Goal: Check status: Check status

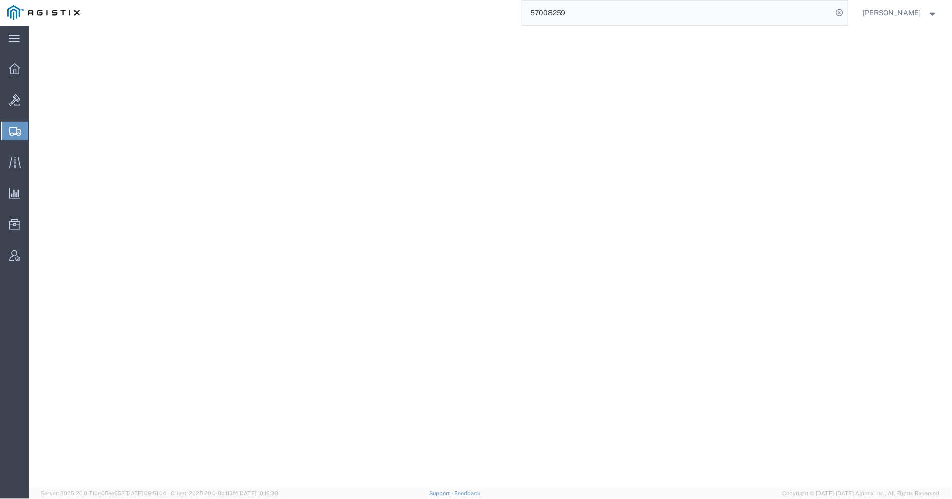
select select "PSNS"
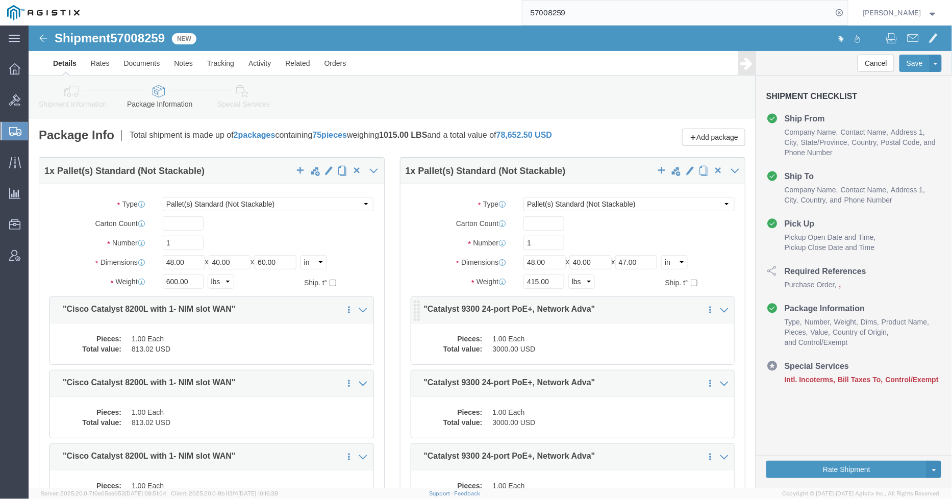
click div "Pieces: 1.00 Each Total value: 3000.00 USD"
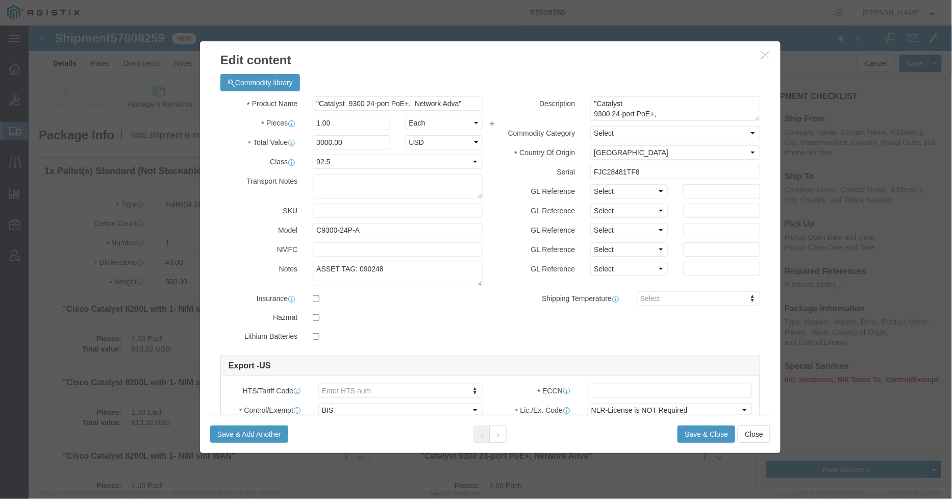
click icon "button"
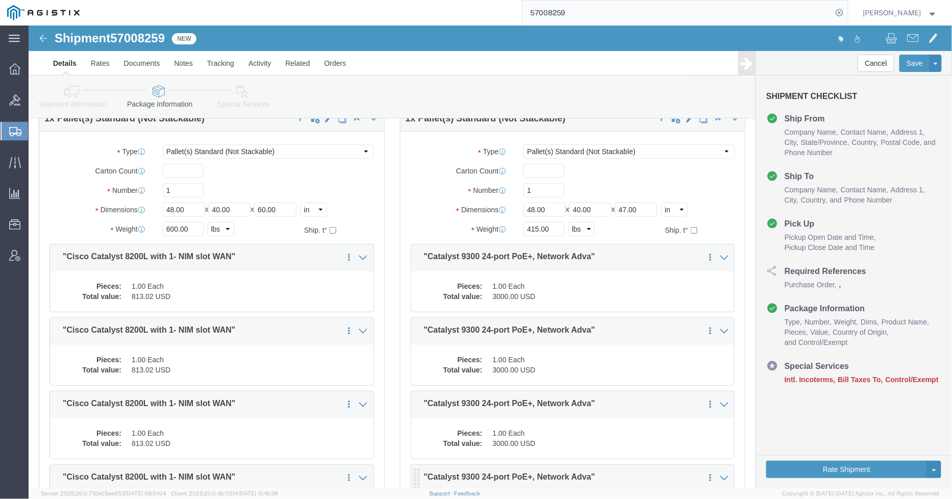
scroll to position [113, 0]
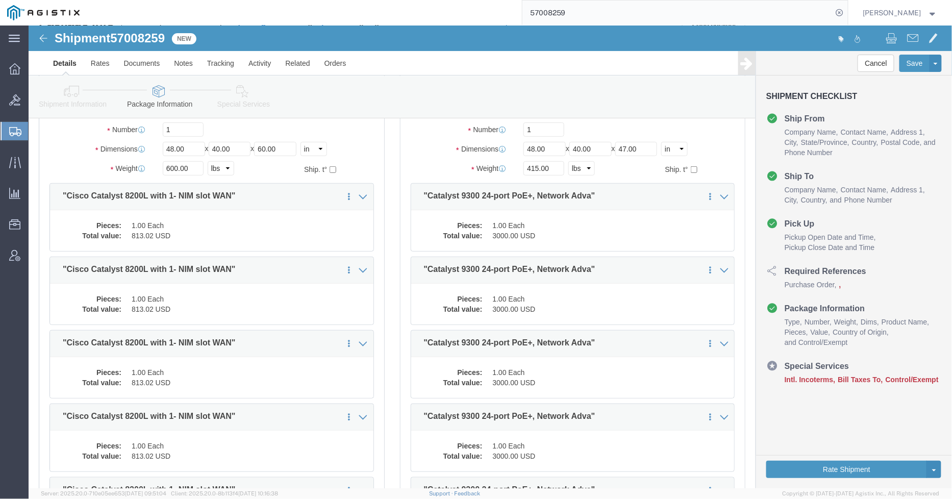
click at [18, 134] on icon at bounding box center [15, 131] width 12 height 9
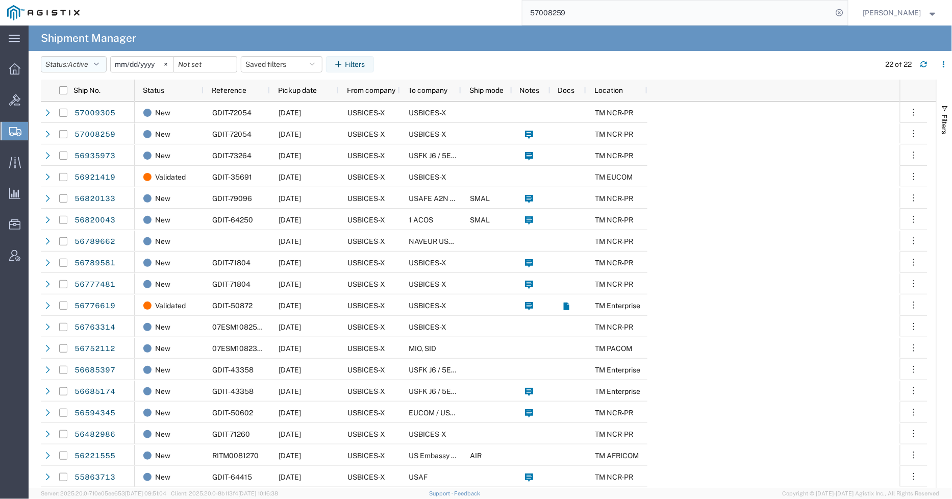
click at [88, 65] on span "Active" at bounding box center [78, 64] width 20 height 8
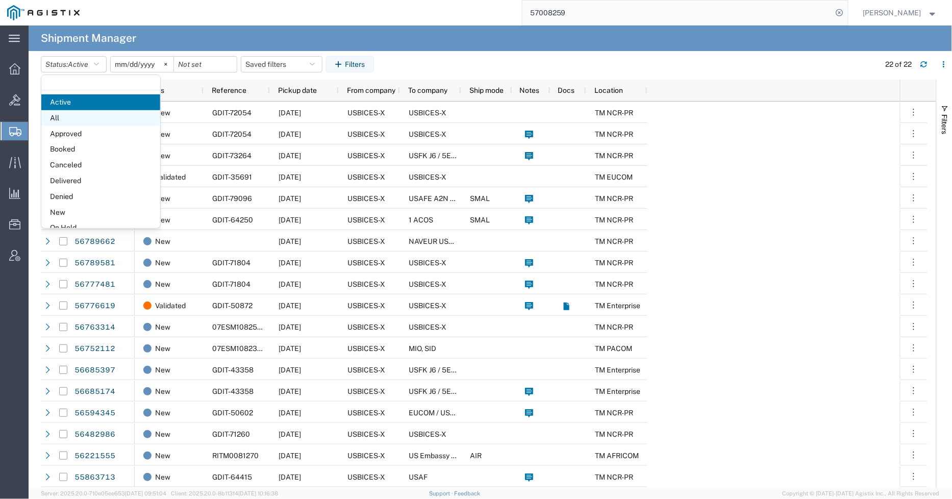
click at [81, 120] on span "All" at bounding box center [100, 118] width 119 height 16
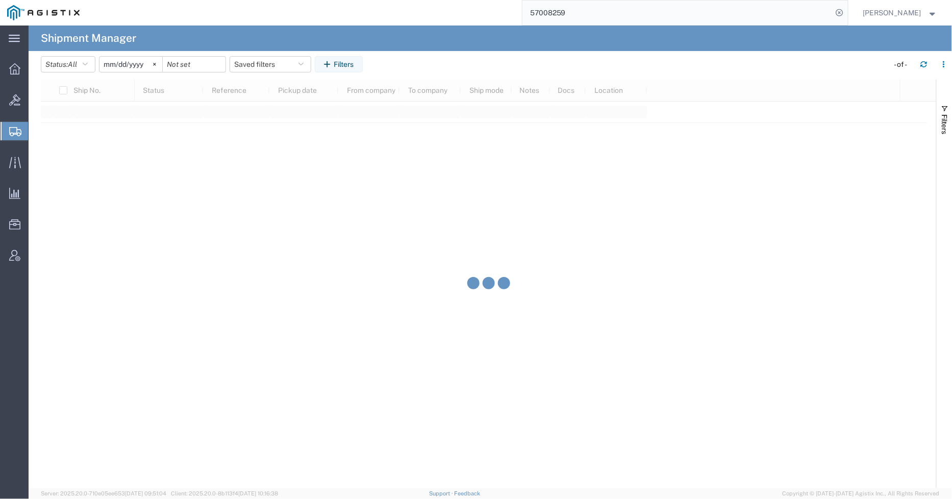
click at [125, 62] on input "[DATE]" at bounding box center [131, 64] width 63 height 15
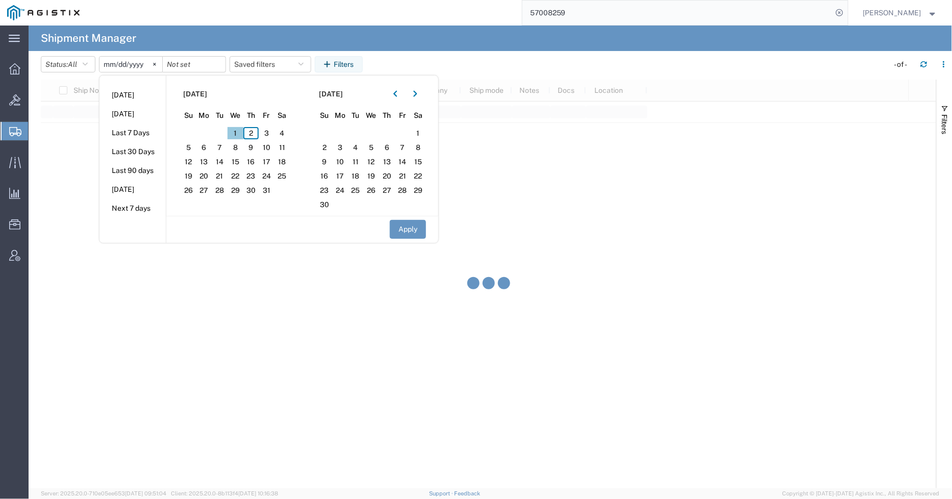
click at [236, 135] on span "1" at bounding box center [236, 133] width 16 height 12
click at [420, 228] on button "Apply" at bounding box center [408, 229] width 36 height 19
type input "[DATE]"
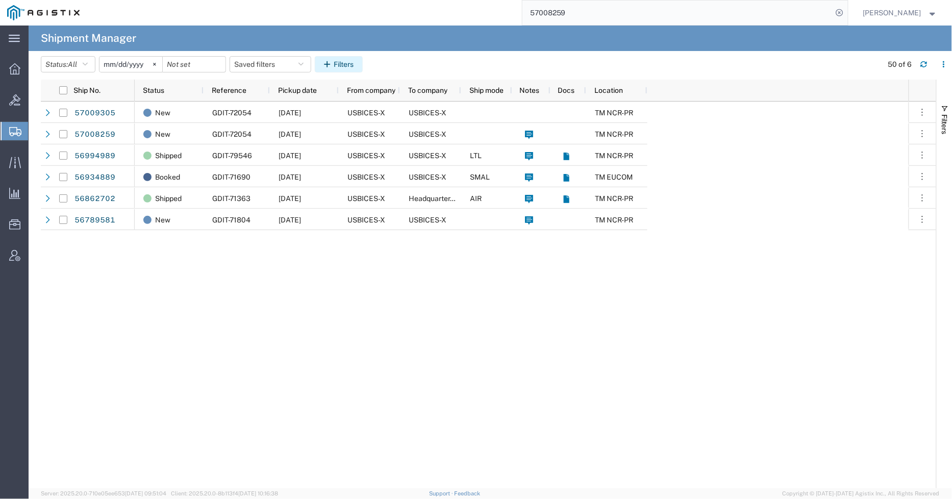
click at [333, 67] on icon "button" at bounding box center [329, 64] width 10 height 7
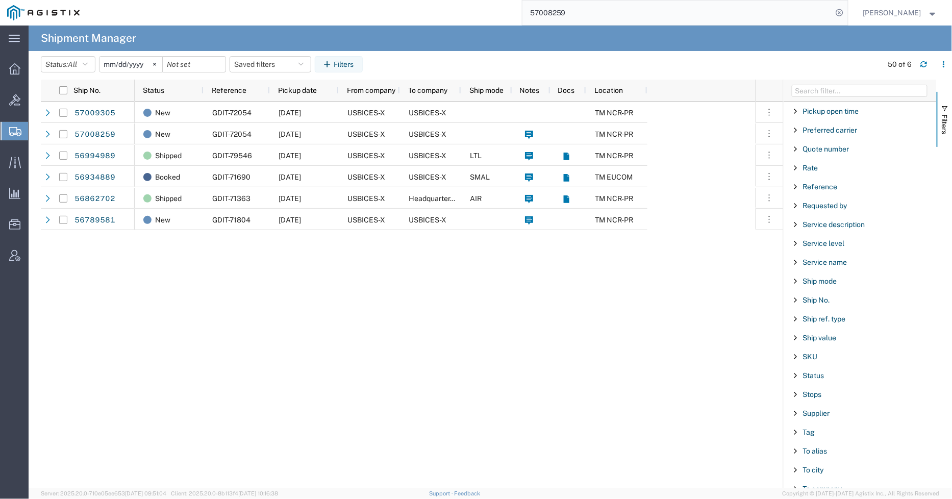
scroll to position [680, 0]
click at [821, 382] on div "Status" at bounding box center [860, 375] width 153 height 18
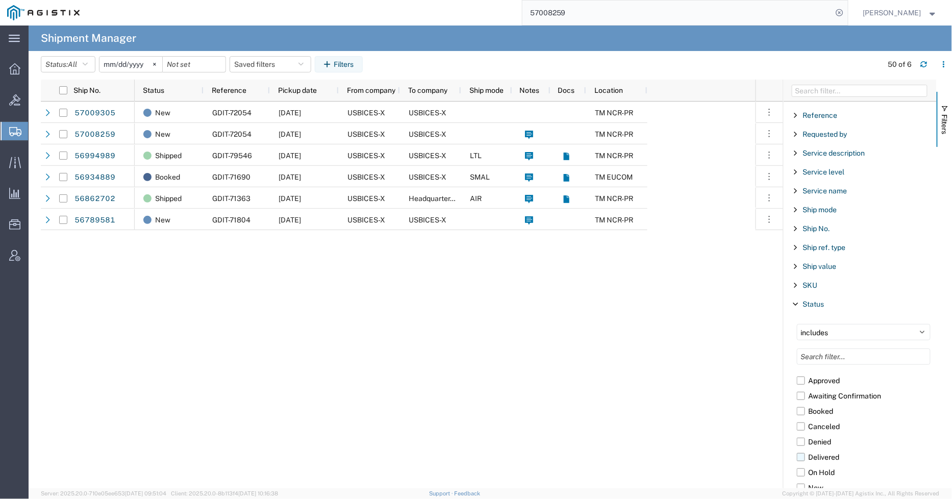
scroll to position [850, 0]
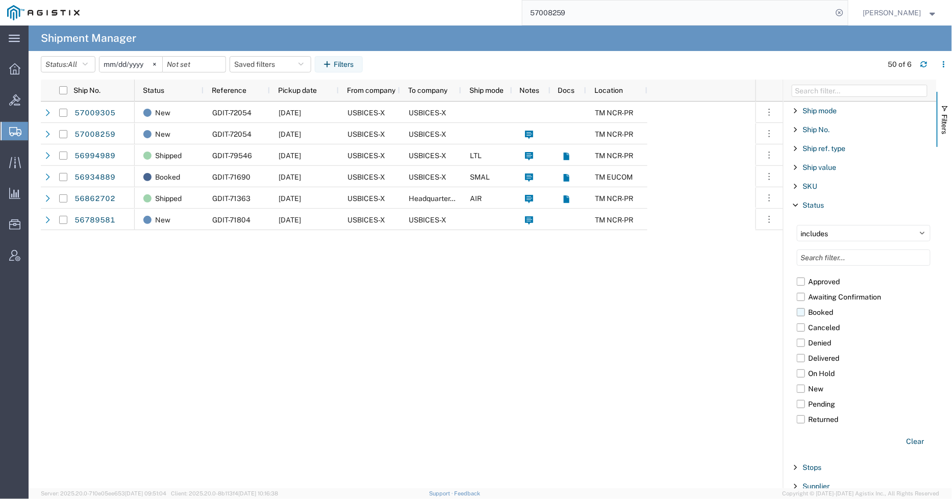
click at [802, 315] on label "Booked" at bounding box center [864, 312] width 134 height 15
click at [0, 0] on input "Booked" at bounding box center [0, 0] width 0 height 0
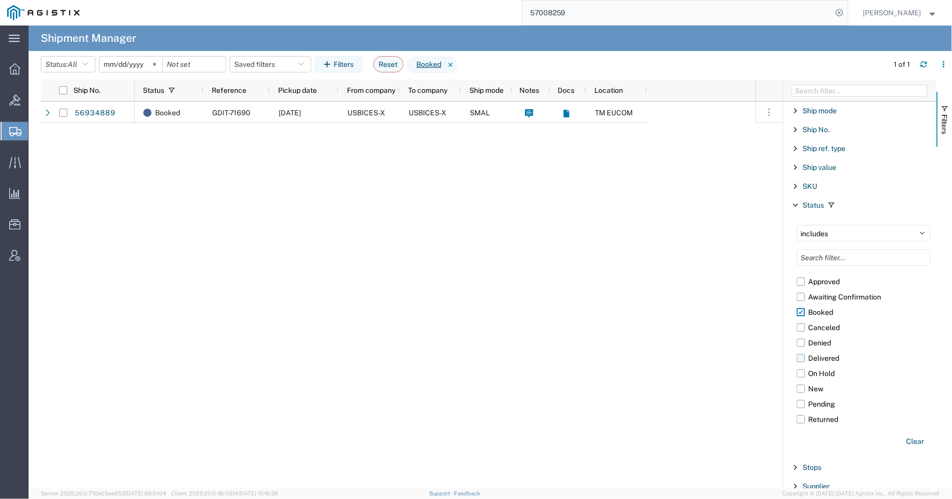
click at [803, 362] on label "Delivered" at bounding box center [864, 358] width 134 height 15
click at [0, 0] on input "Delivered" at bounding box center [0, 0] width 0 height 0
click at [804, 385] on label "Shipped" at bounding box center [864, 386] width 134 height 15
click at [0, 0] on input "Shipped" at bounding box center [0, 0] width 0 height 0
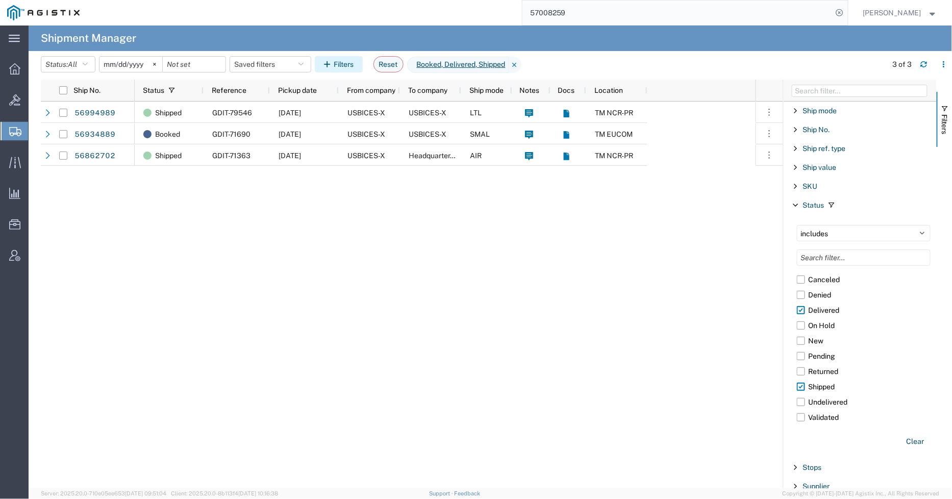
click at [334, 64] on icon "button" at bounding box center [329, 64] width 10 height 7
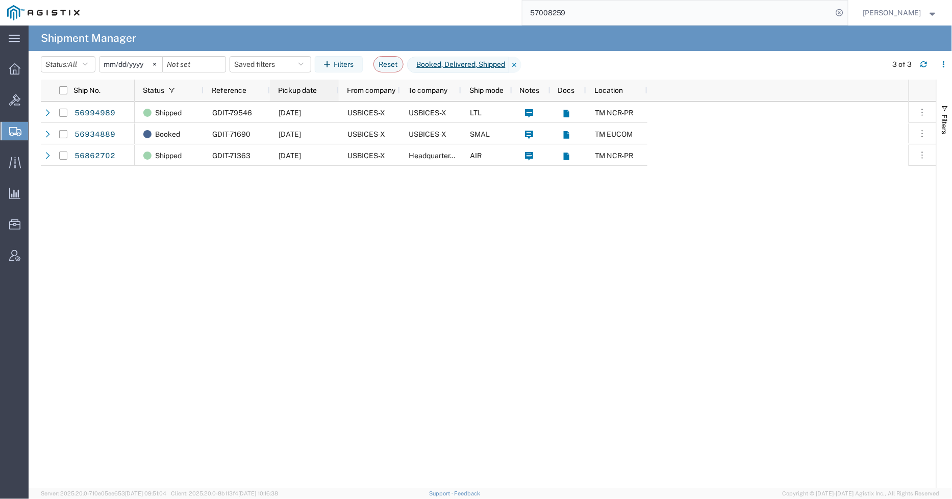
click at [304, 87] on span "Pickup date" at bounding box center [297, 90] width 39 height 8
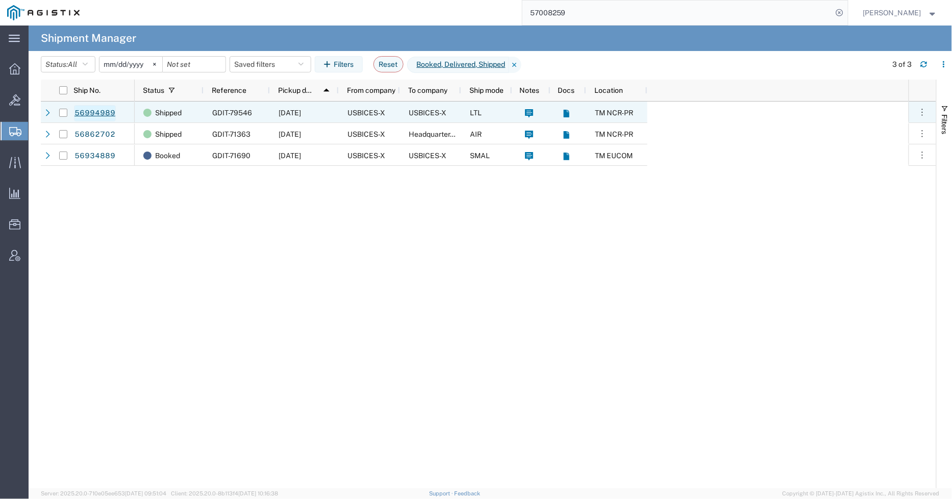
click at [93, 114] on link "56994989" at bounding box center [95, 113] width 42 height 16
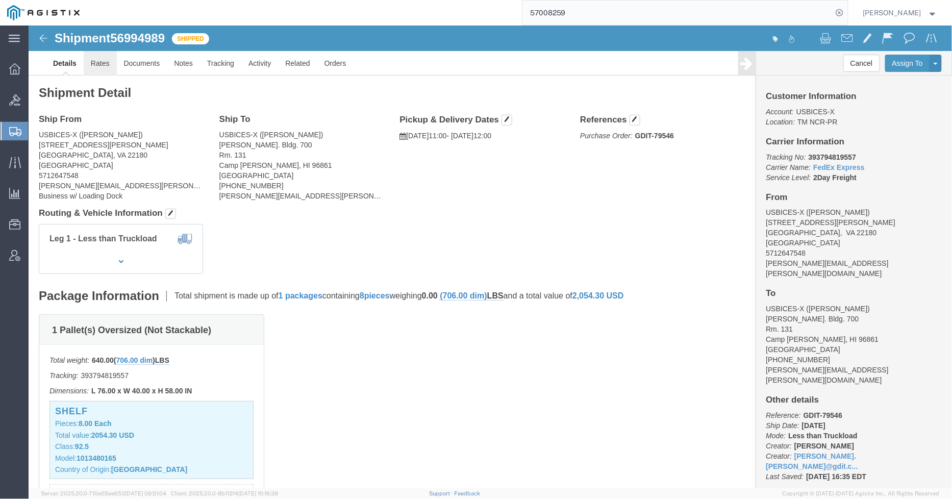
click link "Rates"
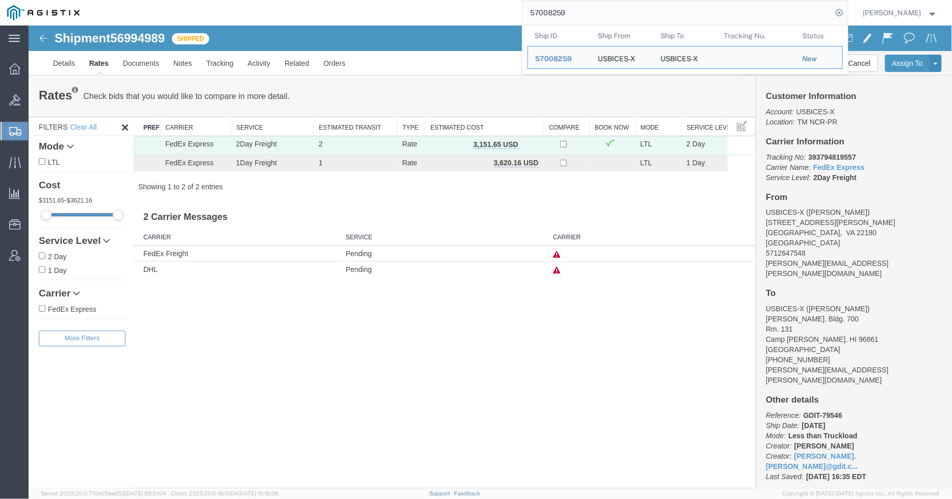
click at [527, 16] on div "57008259 Ship ID Ship From Ship To Tracking Nu. Status Ship ID 57008259 Ship Fr…" at bounding box center [468, 13] width 762 height 26
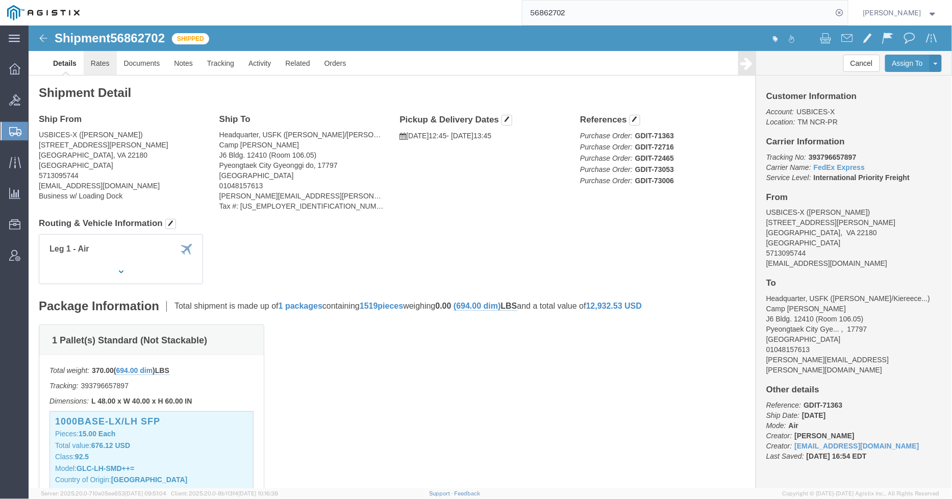
click link "Rates"
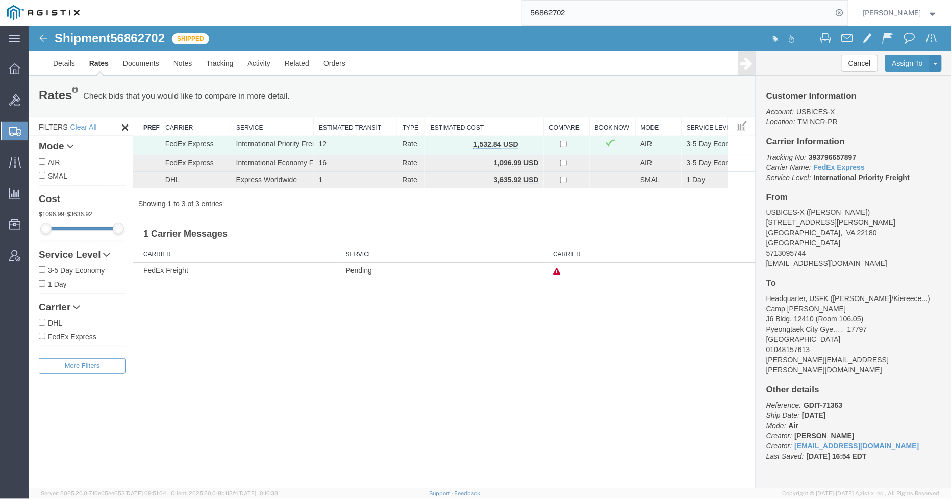
click at [681, 21] on input "56862702" at bounding box center [678, 13] width 310 height 24
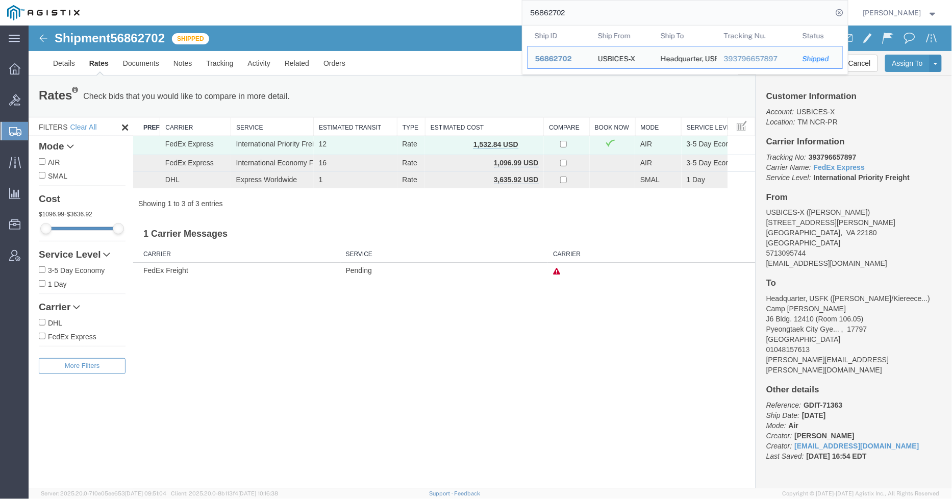
click at [678, 19] on input "56862702" at bounding box center [678, 13] width 310 height 24
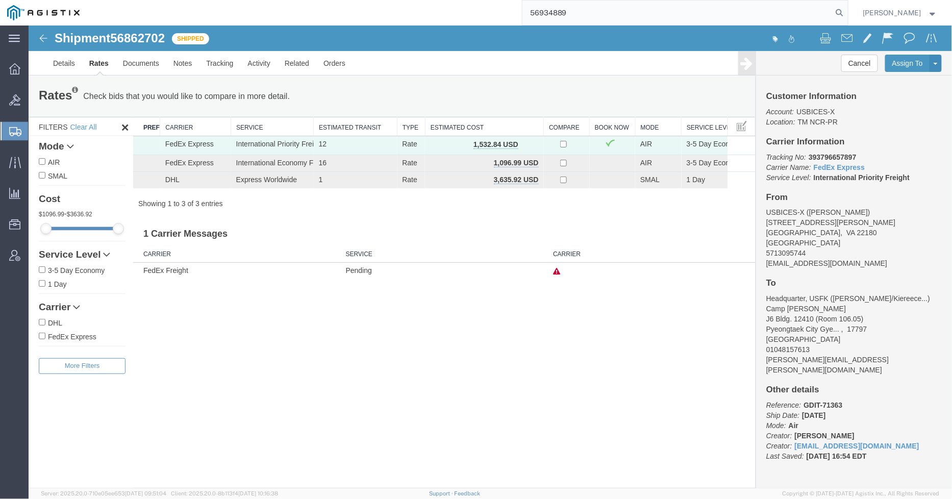
type input "56934889"
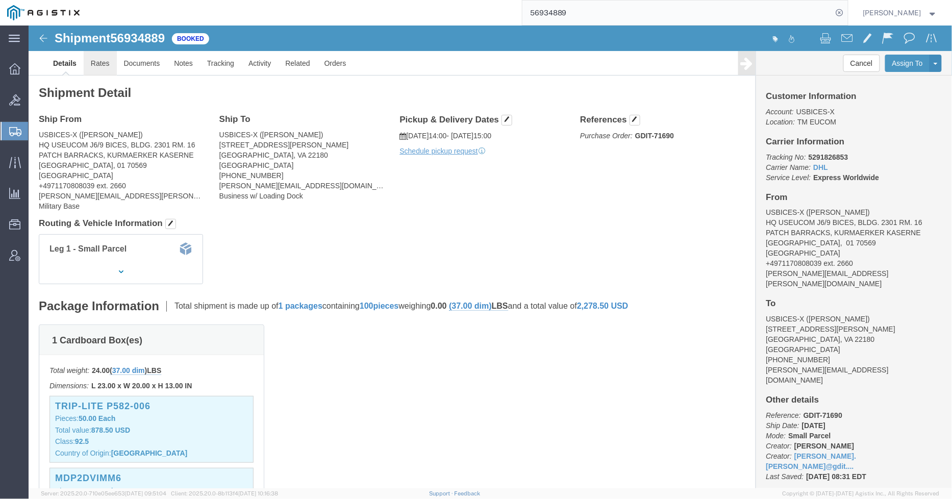
click link "Rates"
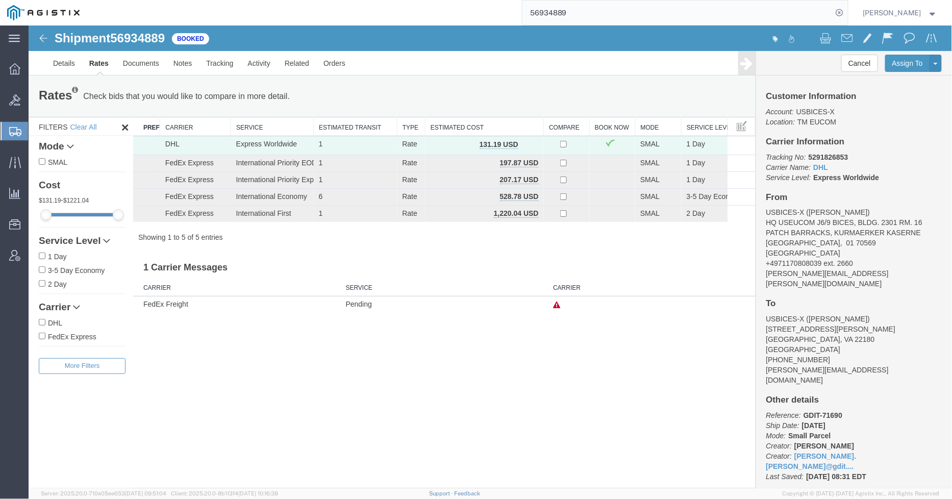
drag, startPoint x: 19, startPoint y: 130, endPoint x: 611, endPoint y: 498, distance: 696.7
click at [19, 130] on icon at bounding box center [15, 131] width 12 height 9
